Goal: Task Accomplishment & Management: Manage account settings

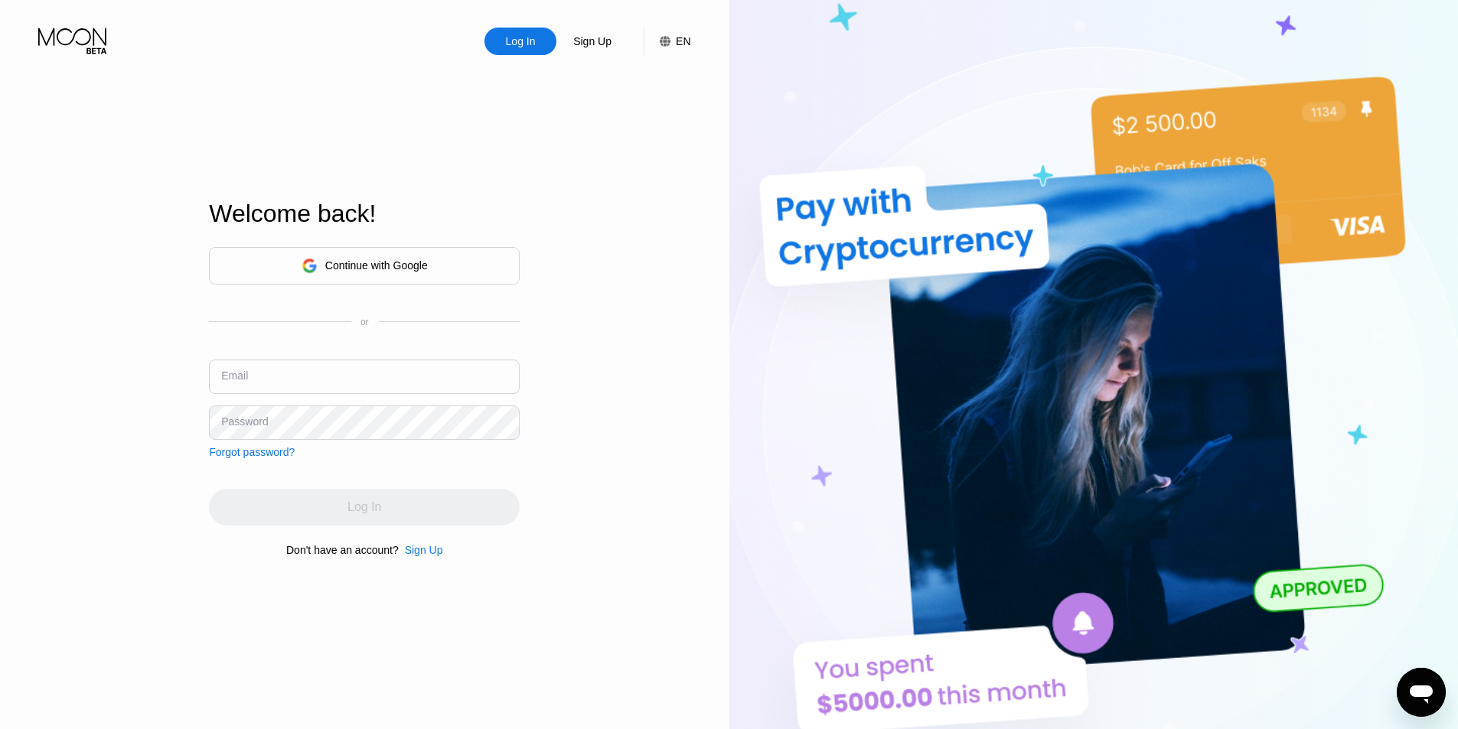
click at [0, 429] on div "Log In Sign Up EN Language Select an item Save Welcome back! Continue with Goog…" at bounding box center [364, 401] width 729 height 802
click at [259, 375] on input "text" at bounding box center [364, 377] width 311 height 34
click at [275, 390] on div "Continue with Google or Email Password Forgot password?" at bounding box center [364, 352] width 311 height 211
click at [297, 282] on div "Continue with Google" at bounding box center [364, 266] width 311 height 38
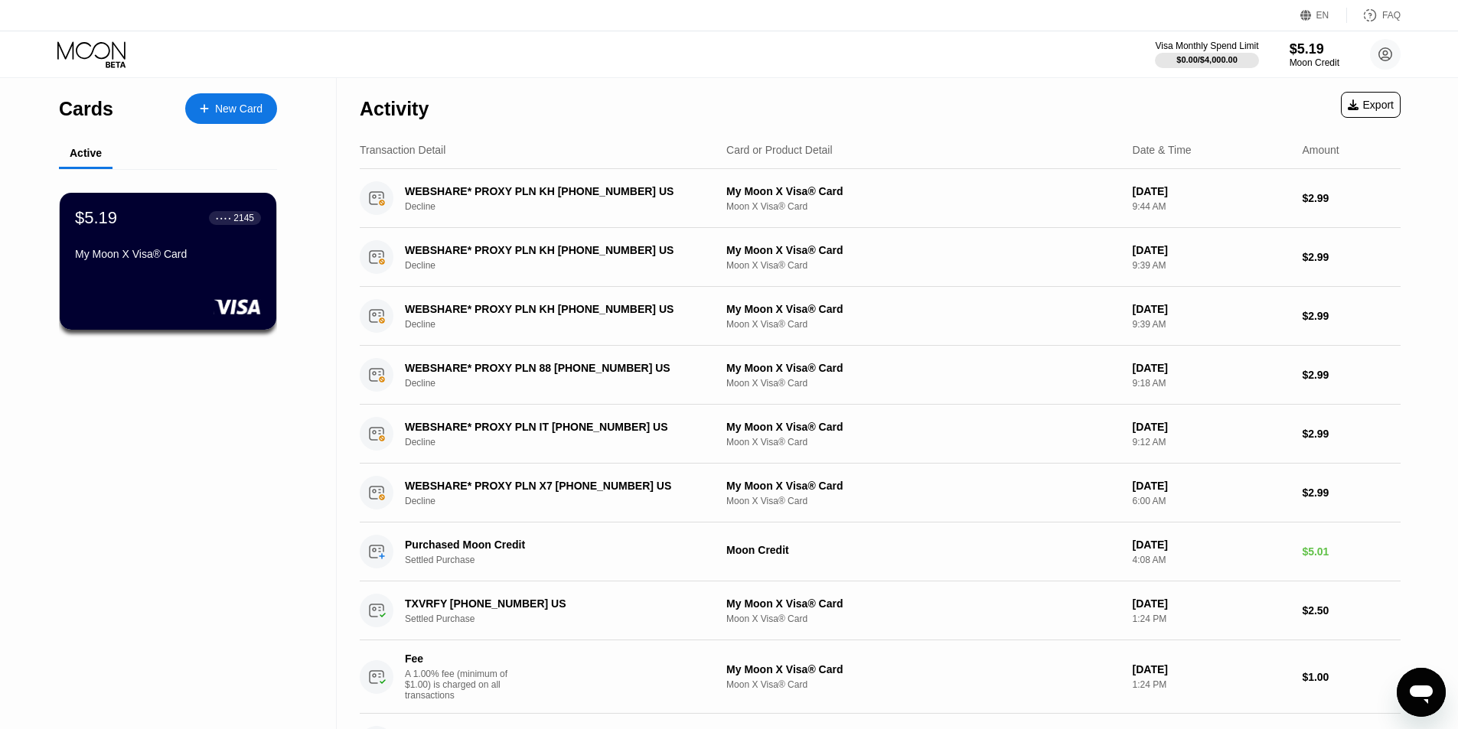
click at [92, 167] on div "Active" at bounding box center [86, 154] width 54 height 30
drag, startPoint x: 357, startPoint y: 151, endPoint x: 495, endPoint y: 142, distance: 138.9
click at [497, 143] on div "Activity Export Transaction Detail Card or Product Detail Date & Time Amount WE…" at bounding box center [880, 555] width 1087 height 955
drag, startPoint x: 465, startPoint y: 150, endPoint x: 354, endPoint y: 159, distance: 112.1
click at [354, 159] on div "Activity Export Transaction Detail Card or Product Detail Date & Time Amount WE…" at bounding box center [880, 555] width 1087 height 955
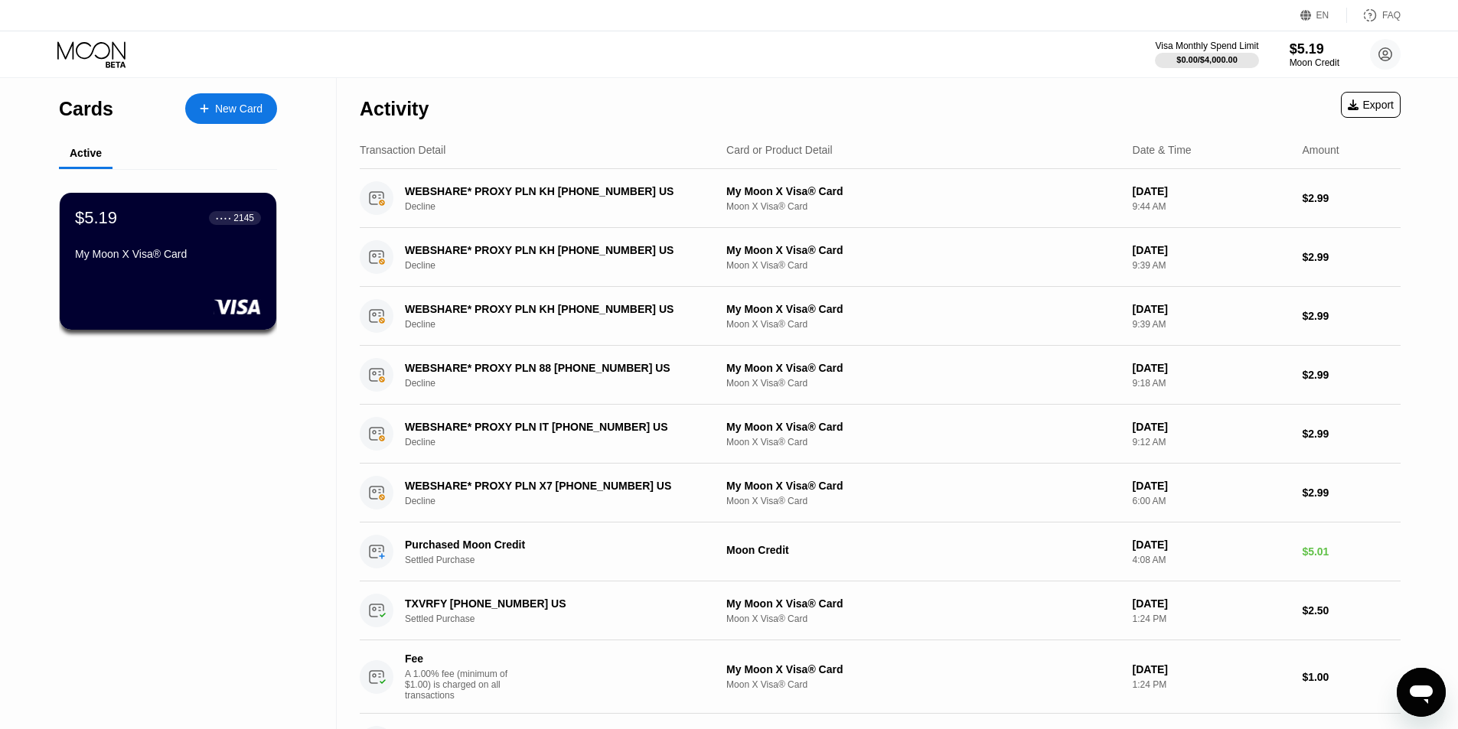
drag, startPoint x: 396, startPoint y: 153, endPoint x: 628, endPoint y: 171, distance: 232.6
click at [628, 169] on div "Transaction Detail Card or Product Detail Date & Time Amount" at bounding box center [880, 151] width 1041 height 38
drag, startPoint x: 790, startPoint y: 165, endPoint x: 808, endPoint y: 165, distance: 18.4
click at [808, 165] on div "Transaction Detail Card or Product Detail Date & Time Amount" at bounding box center [880, 151] width 1041 height 38
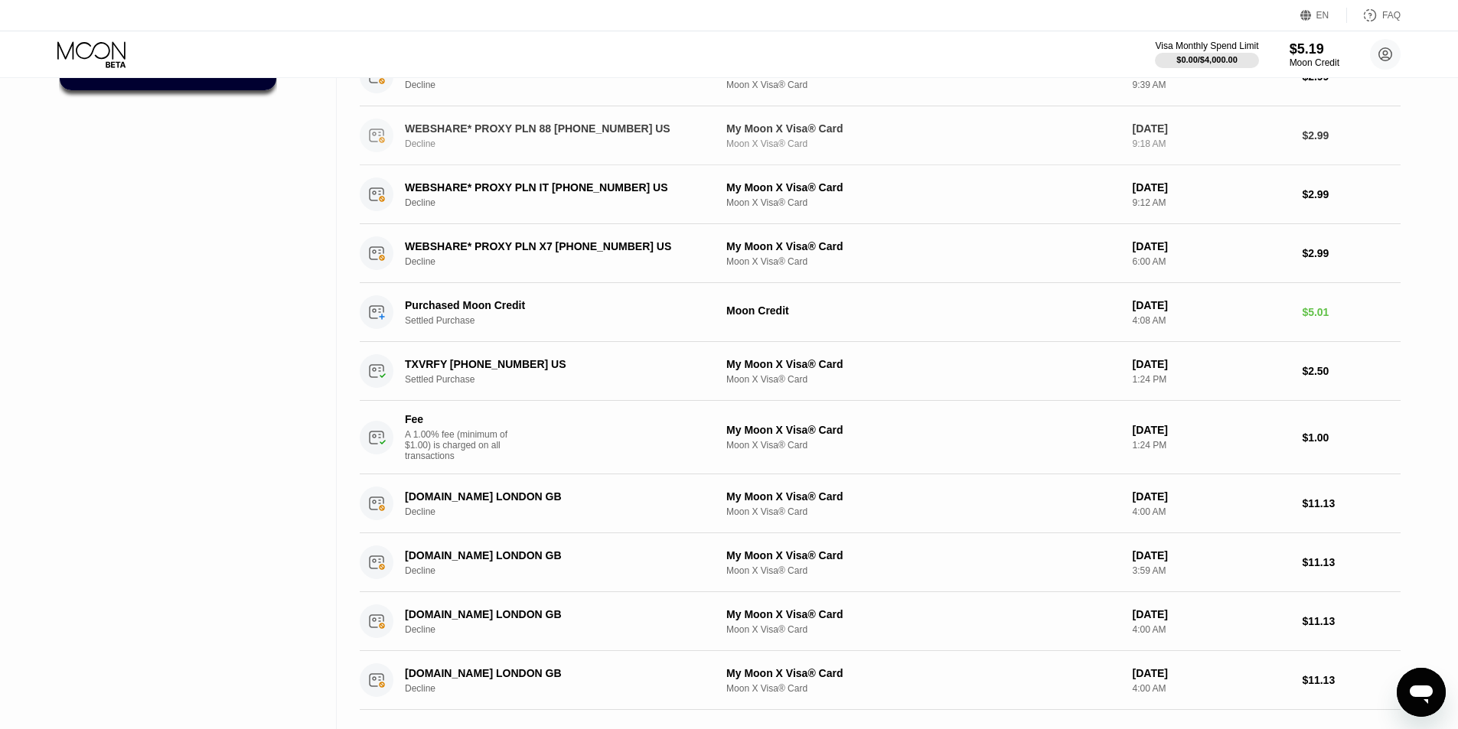
scroll to position [306, 0]
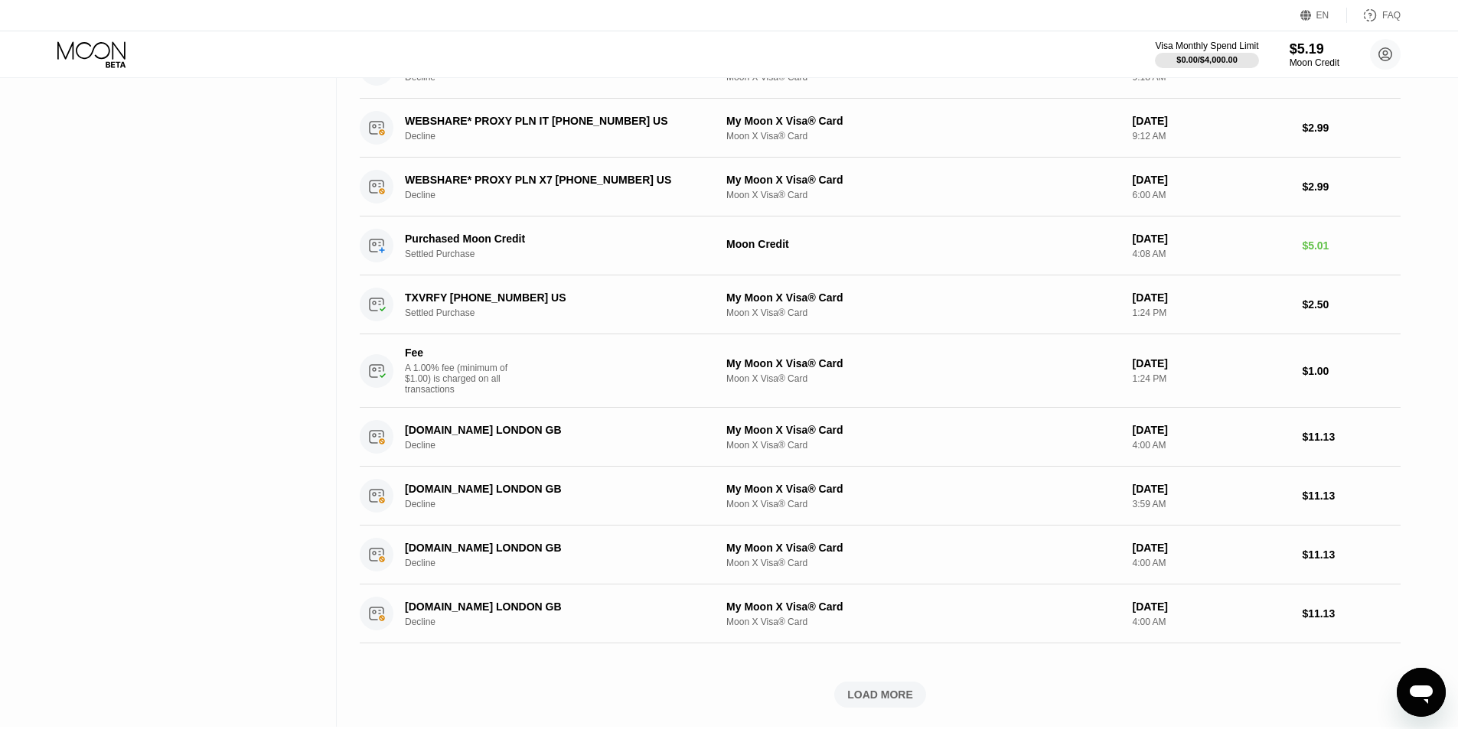
click at [892, 697] on div "LOAD MORE" at bounding box center [880, 695] width 66 height 14
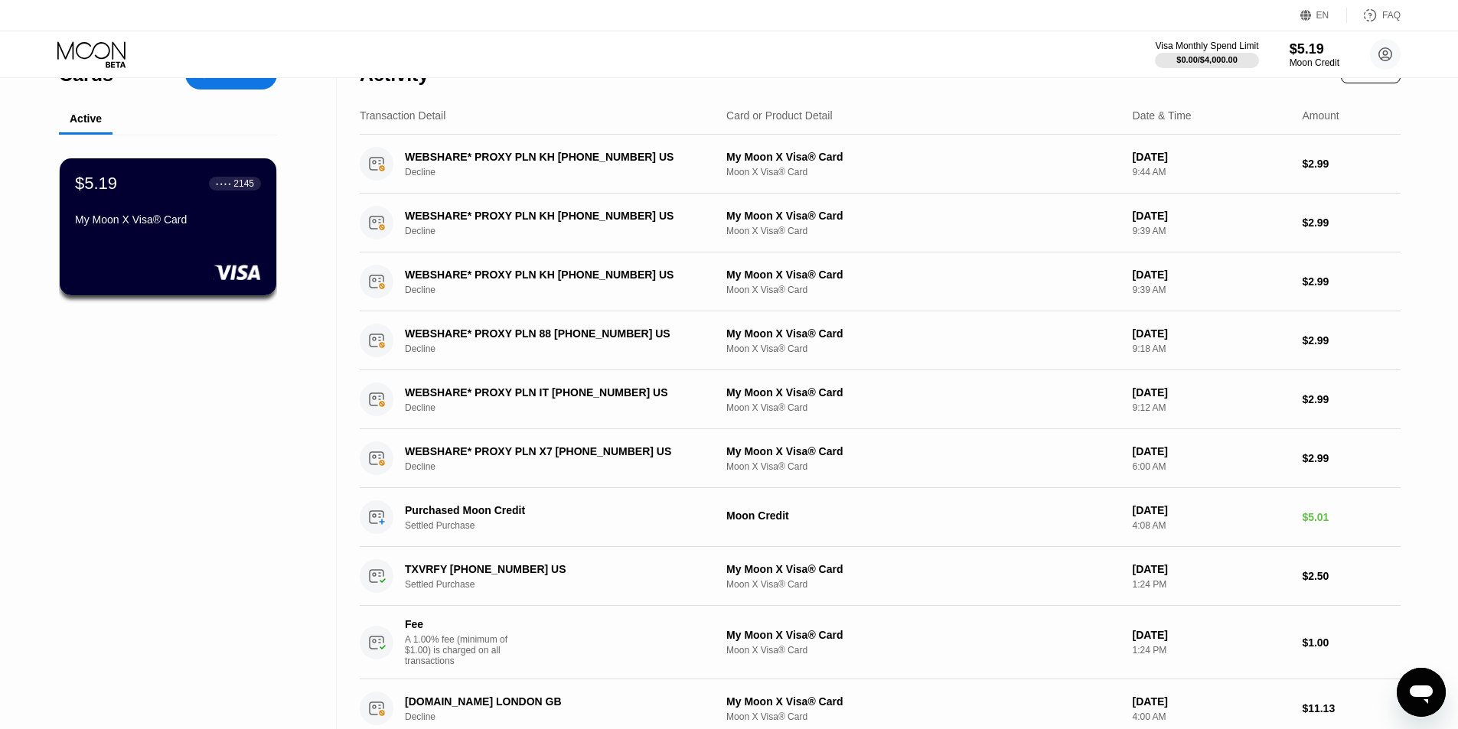
scroll to position [0, 0]
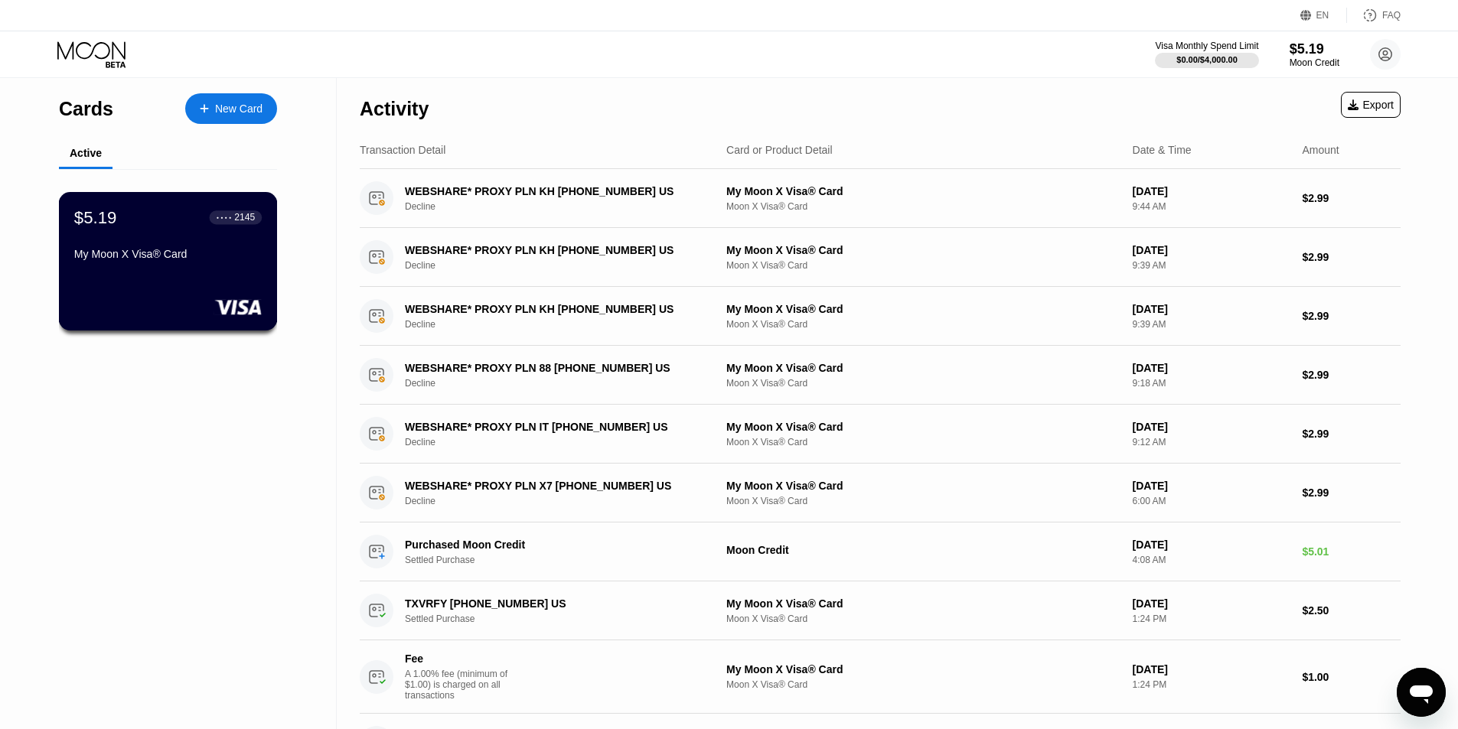
click at [145, 234] on div "$5.19 ● ● ● ● 2145 My Moon X Visa® Card" at bounding box center [168, 236] width 188 height 59
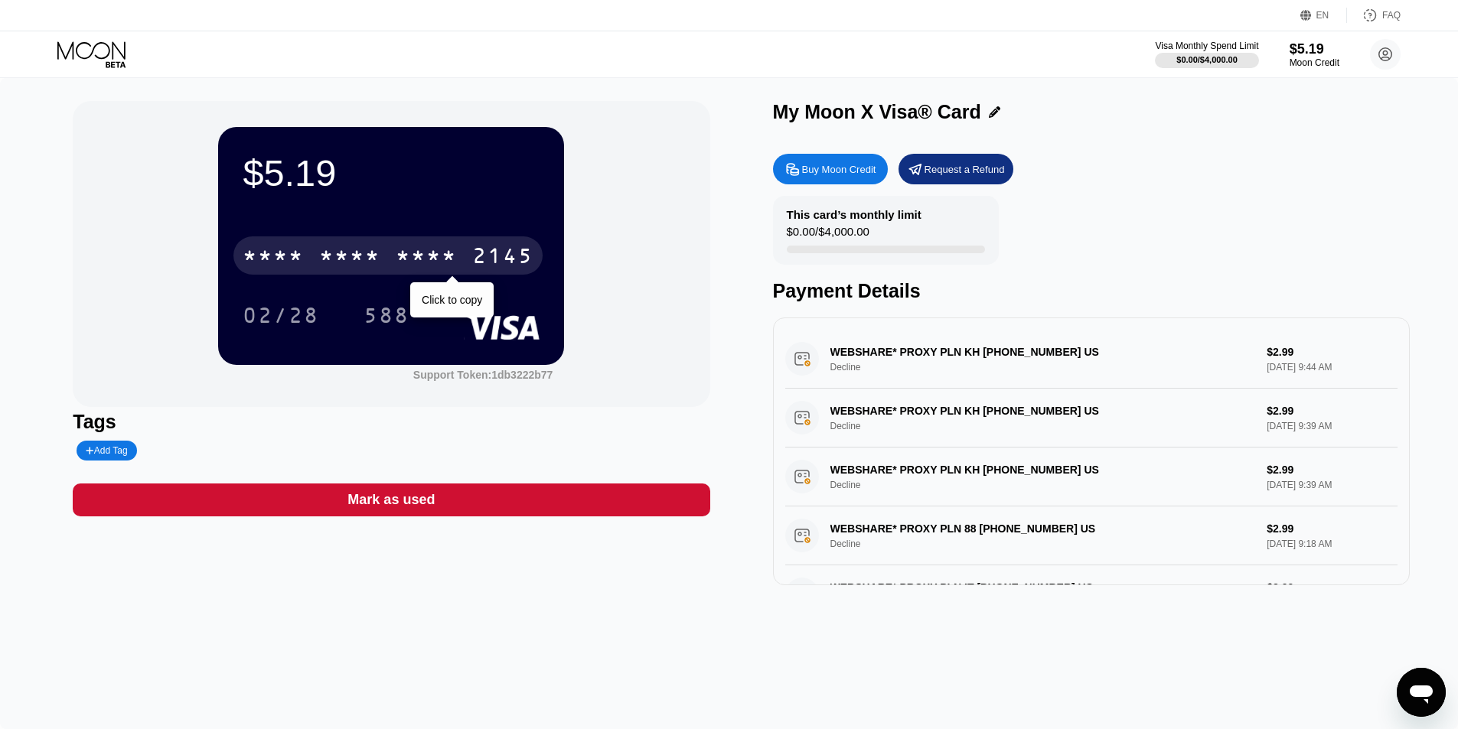
click at [364, 259] on div "* * * *" at bounding box center [349, 258] width 61 height 24
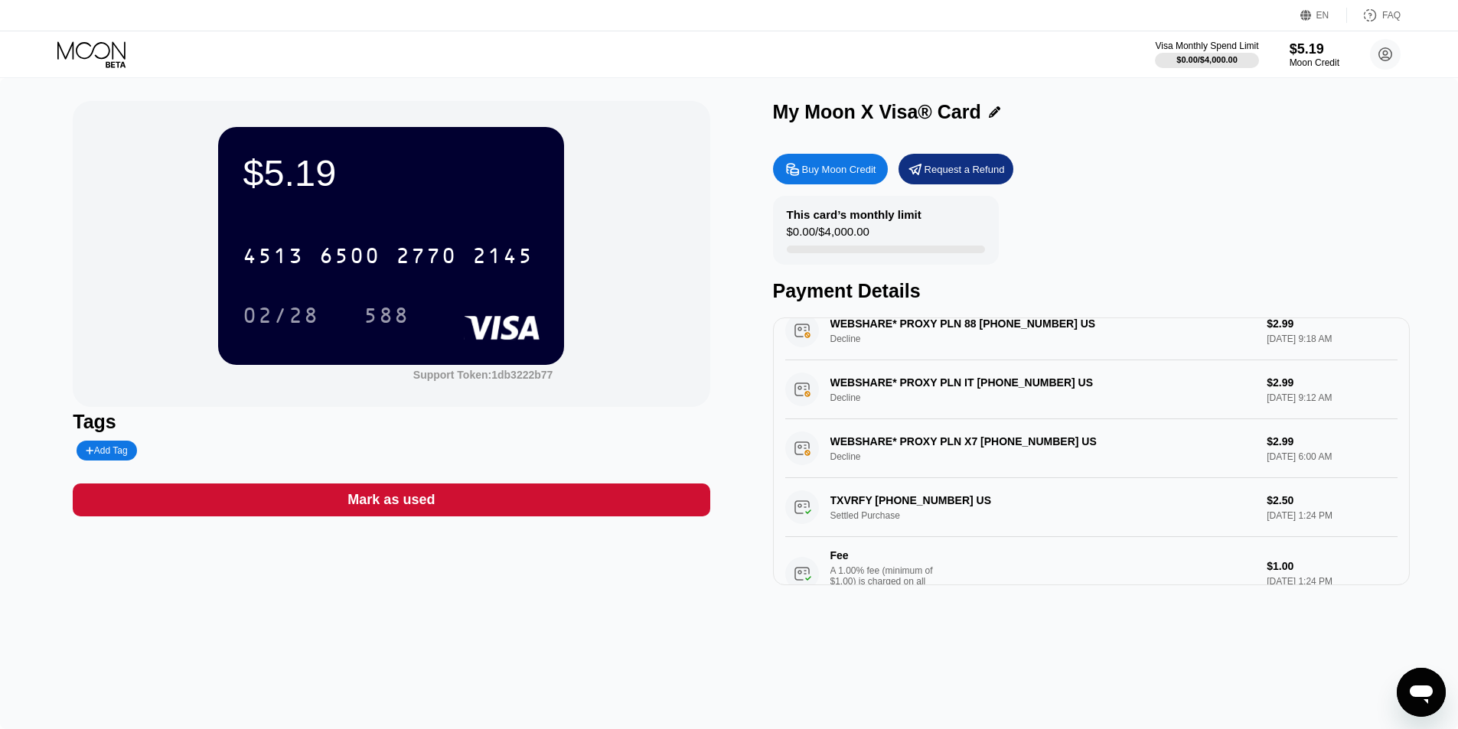
scroll to position [230, 0]
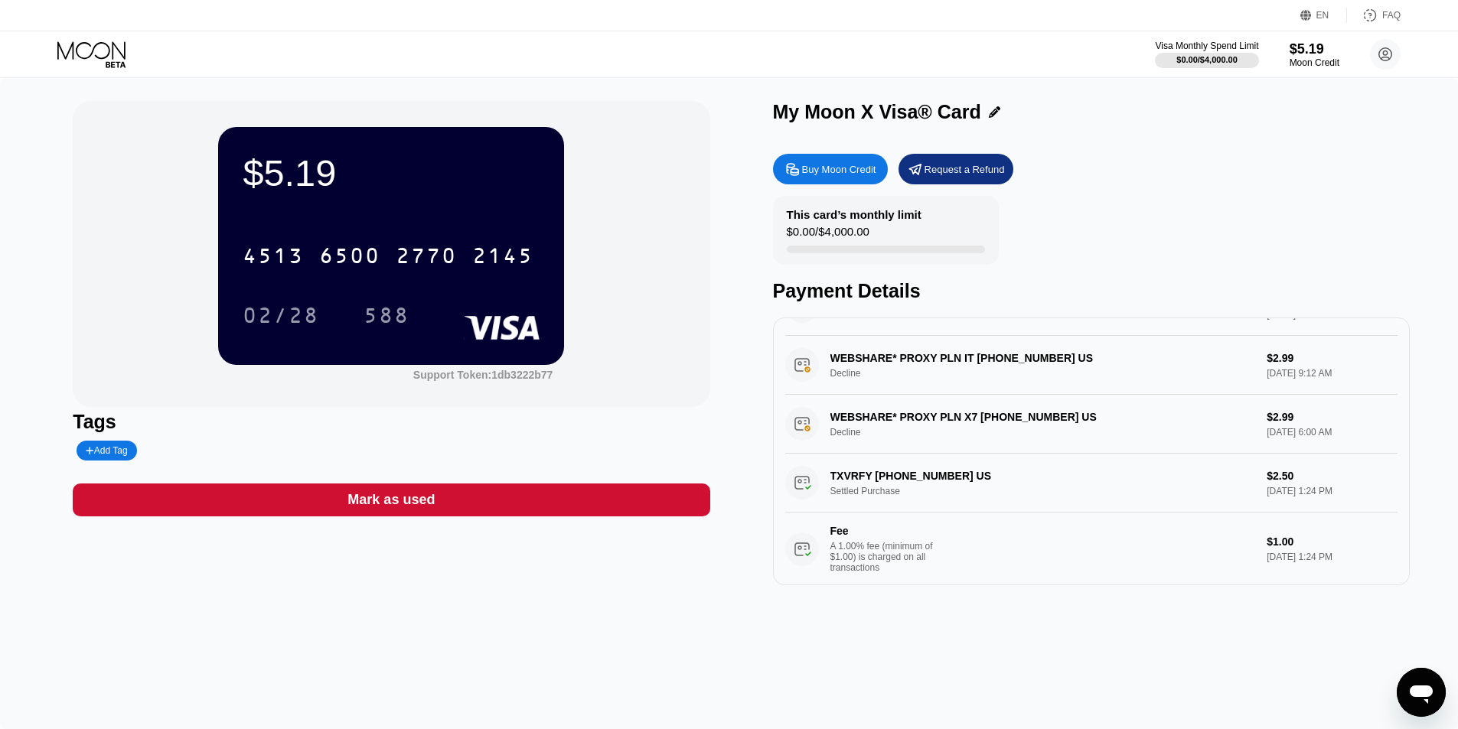
drag, startPoint x: 804, startPoint y: 255, endPoint x: 914, endPoint y: 253, distance: 110.2
click at [913, 253] on div at bounding box center [886, 250] width 198 height 8
drag, startPoint x: 895, startPoint y: 253, endPoint x: 757, endPoint y: 269, distance: 138.7
click at [760, 269] on div "$5.19 4513 6500 2770 2145 02/28 588 Support Token: 1db3222b77 Tags Add Tag Mark…" at bounding box center [729, 343] width 1313 height 485
click at [355, 308] on div "588" at bounding box center [386, 315] width 69 height 38
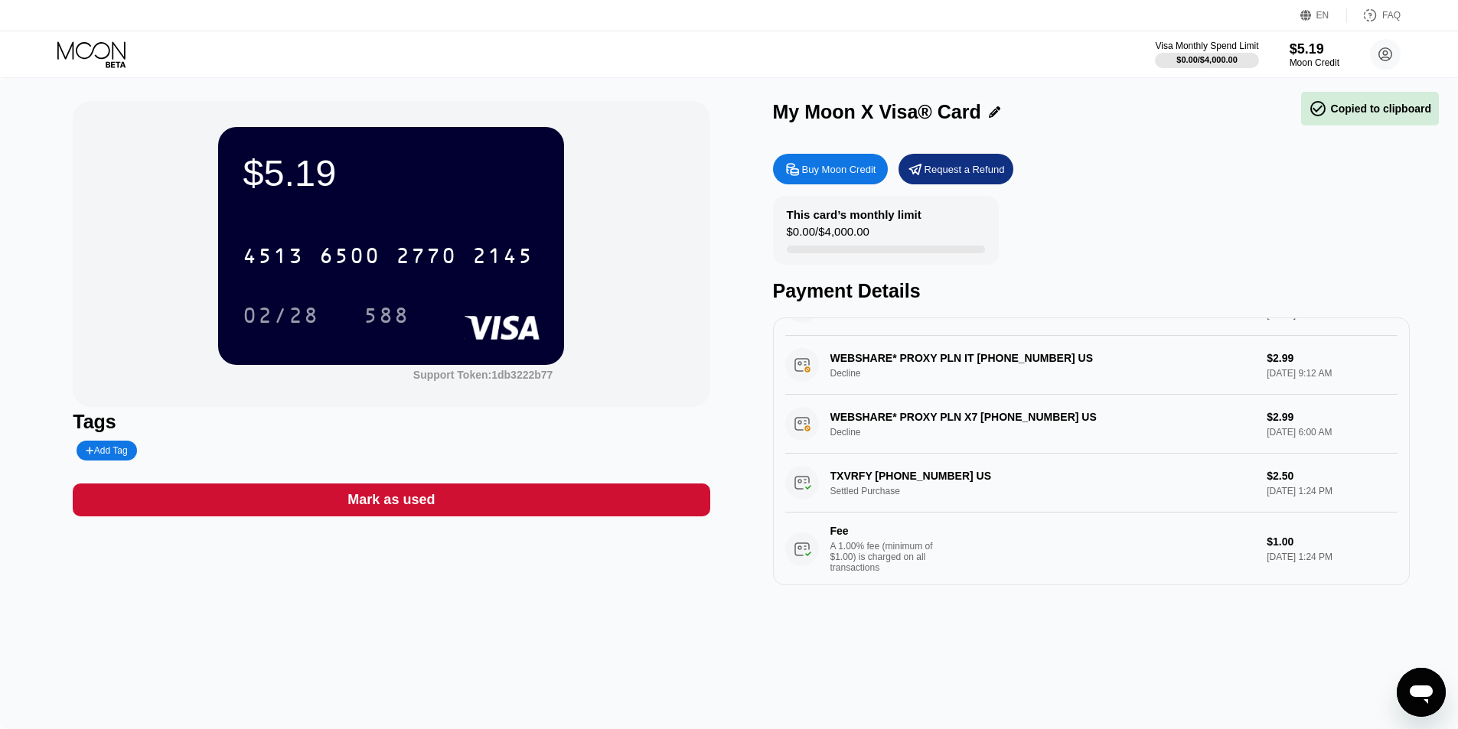
click at [298, 324] on div "02/28" at bounding box center [281, 317] width 77 height 24
click at [401, 201] on div "$5.19 4513 6500 2770 2145 02/28 588" at bounding box center [391, 245] width 346 height 237
click at [1389, 58] on g at bounding box center [1385, 54] width 13 height 13
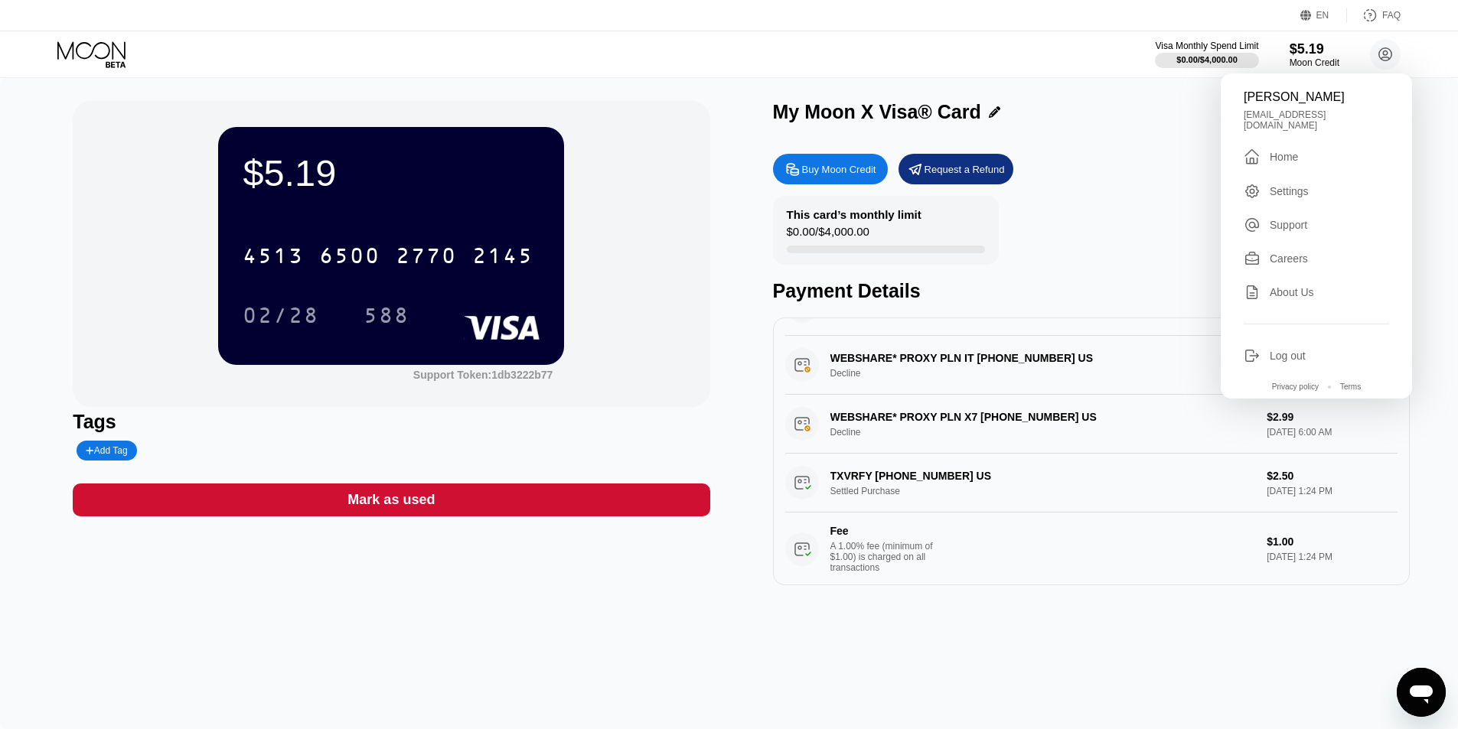
click at [1294, 185] on div "Settings" at bounding box center [1289, 191] width 39 height 12
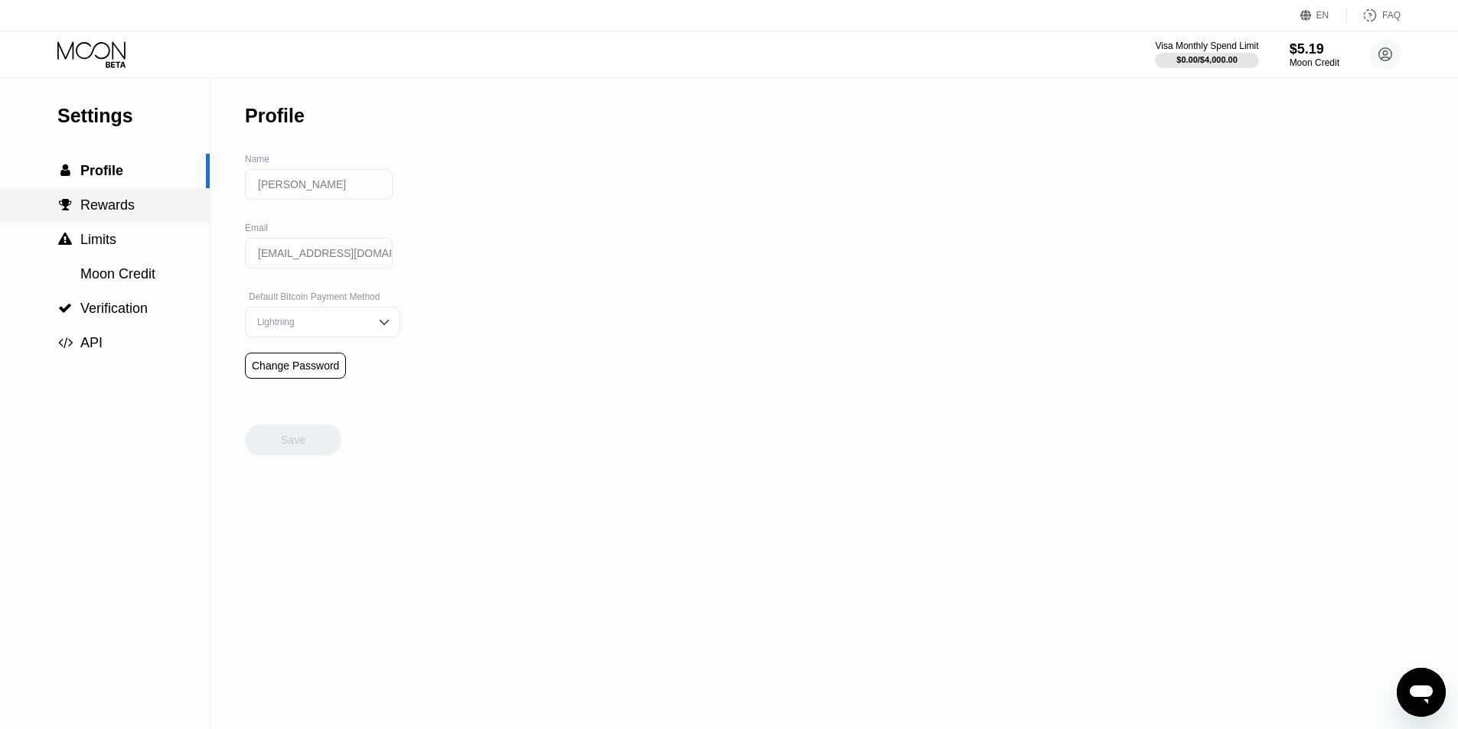
click at [126, 213] on span "Rewards" at bounding box center [107, 204] width 54 height 15
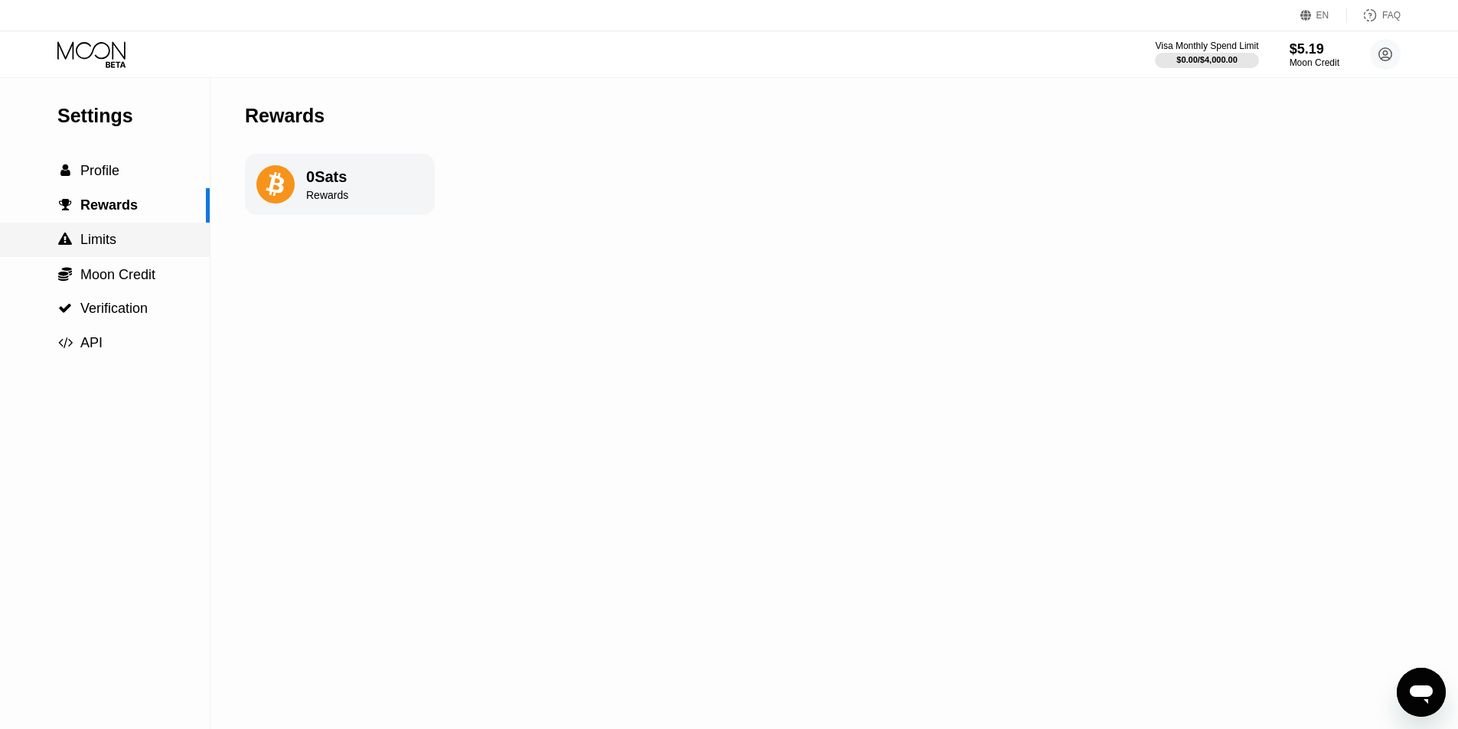
click at [132, 253] on div " Limits" at bounding box center [105, 240] width 210 height 34
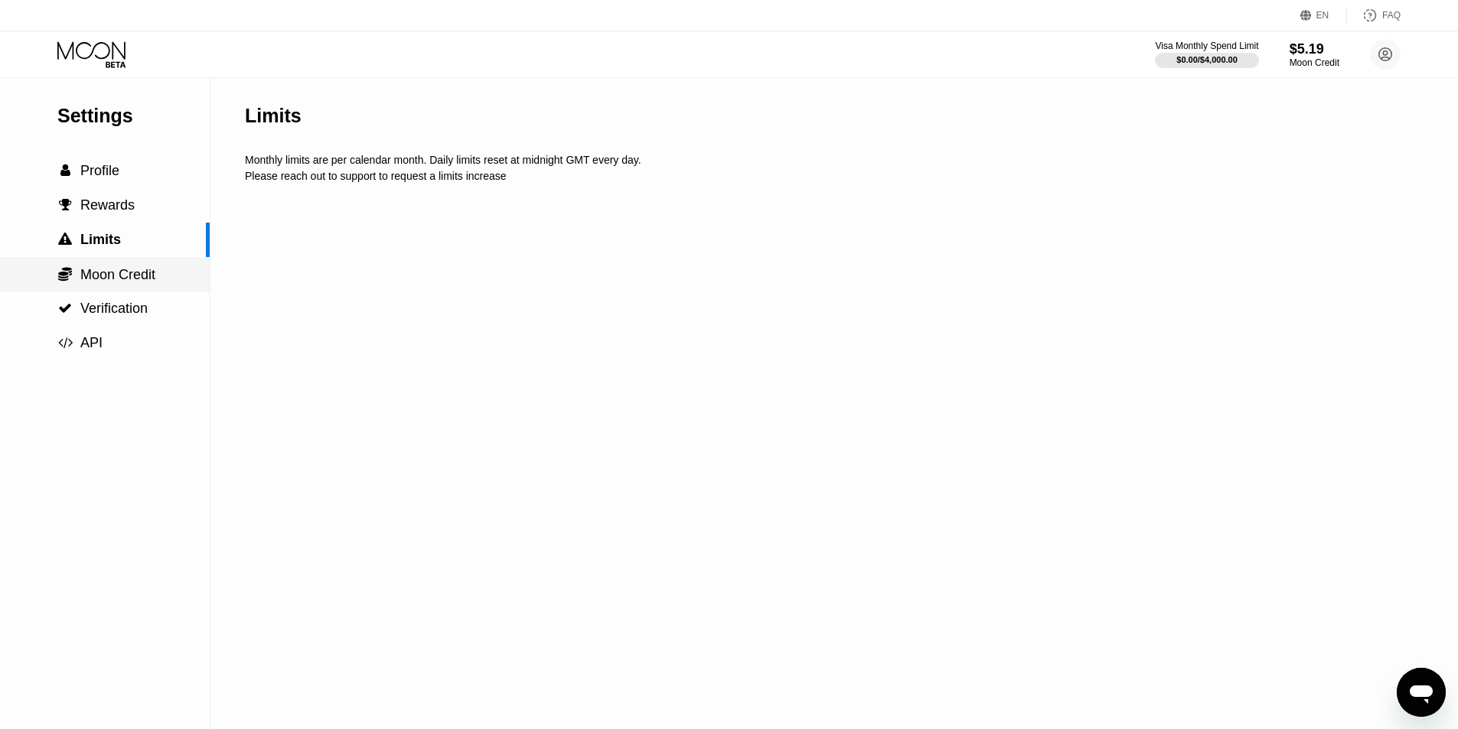
click at [139, 273] on span "Moon Credit" at bounding box center [117, 274] width 75 height 15
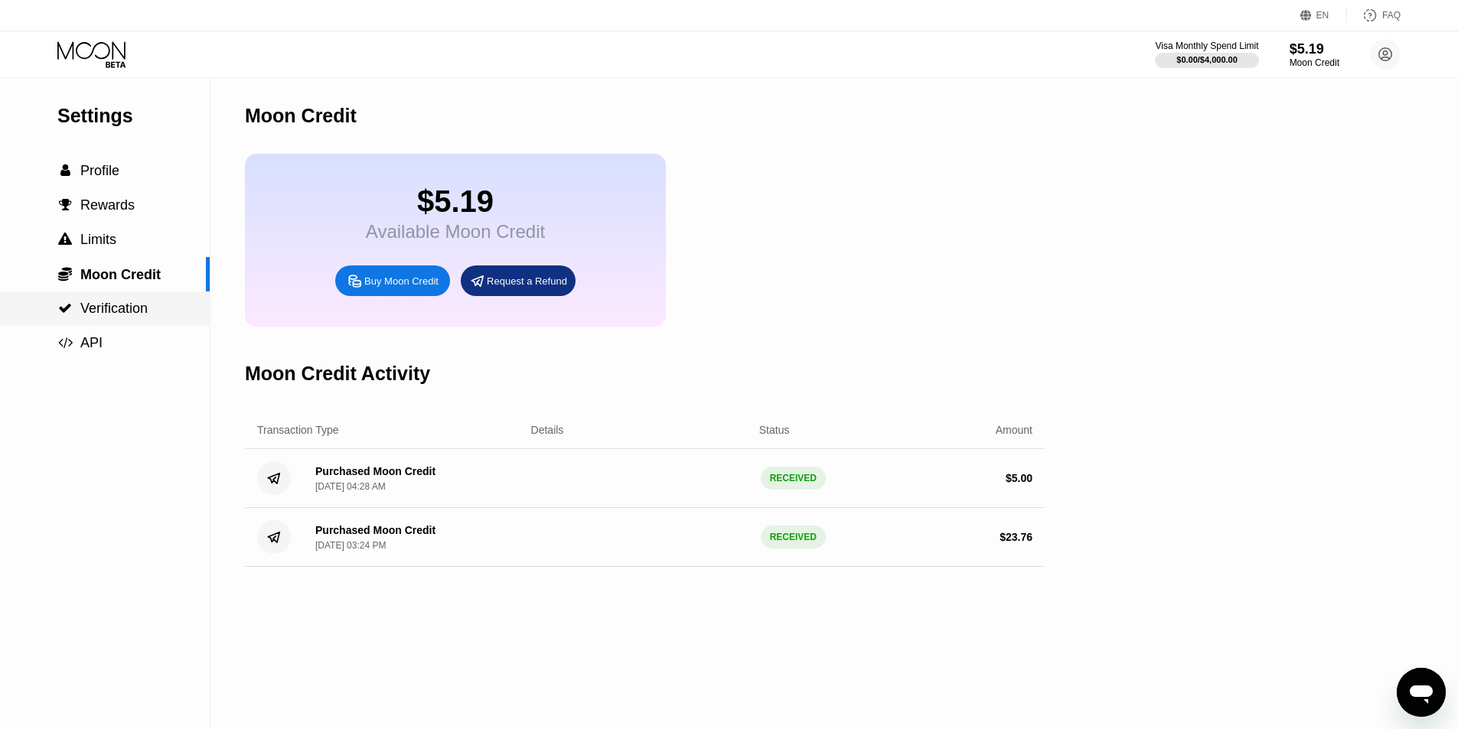
click at [159, 305] on div " Verification" at bounding box center [105, 309] width 210 height 16
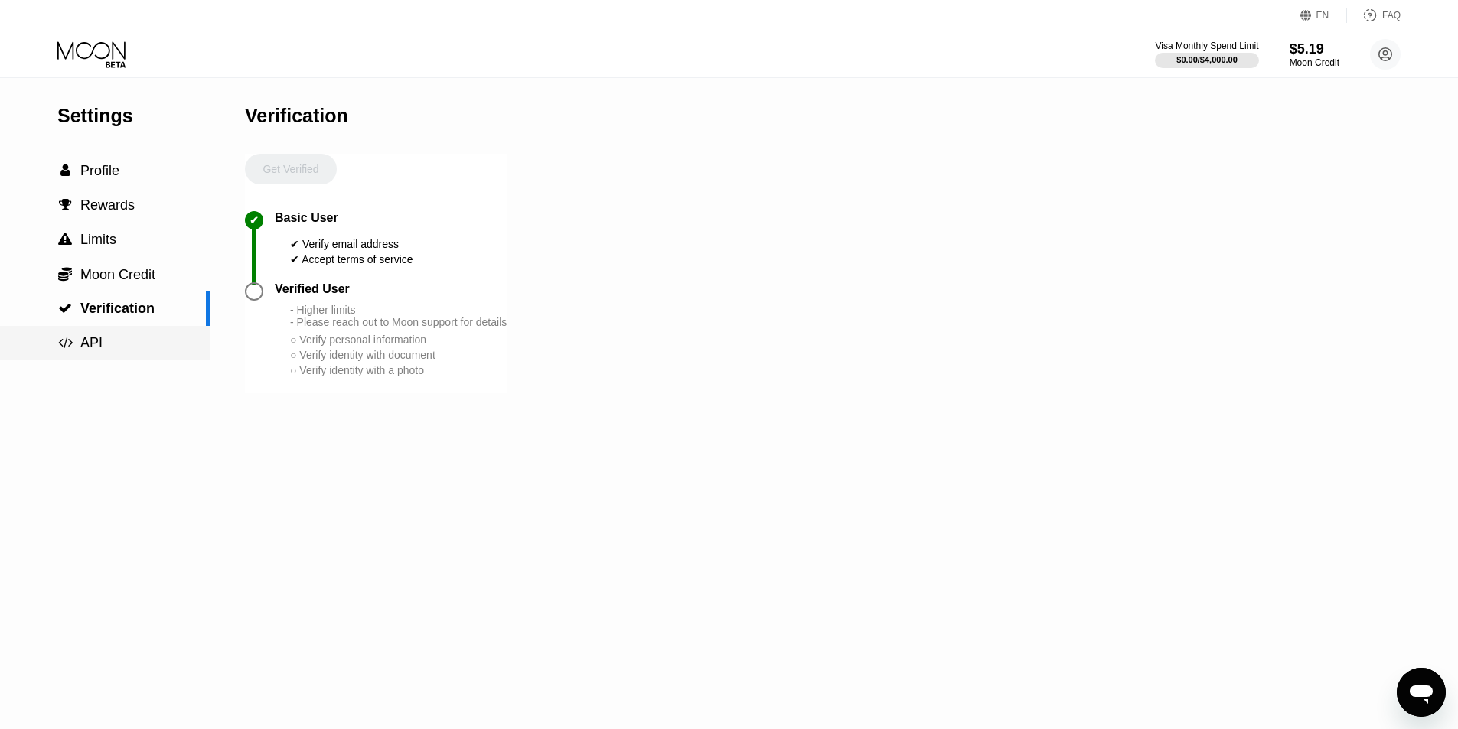
click at [149, 339] on div " API" at bounding box center [105, 343] width 210 height 16
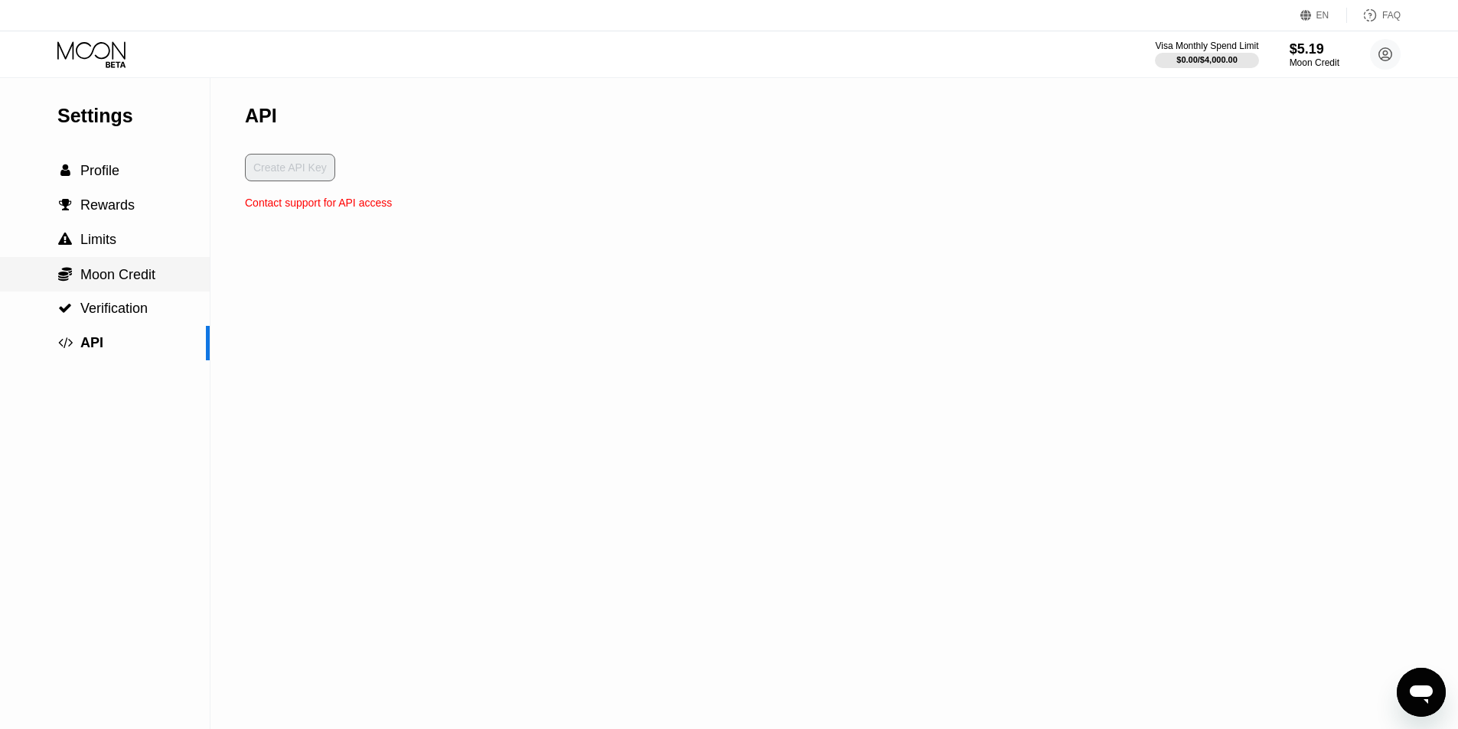
click at [130, 282] on span "Moon Credit" at bounding box center [117, 274] width 75 height 15
